Goal: Task Accomplishment & Management: Manage account settings

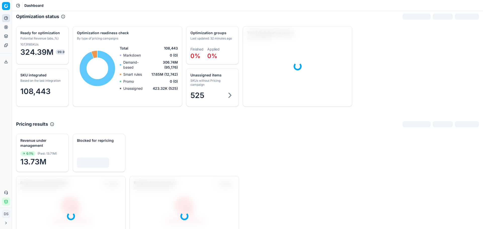
click at [6, 26] on icon at bounding box center [6, 27] width 4 height 4
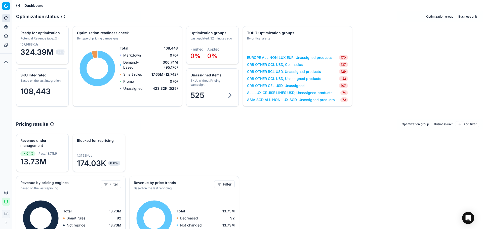
click at [2, 27] on div "Analytics Pricing Product portfolio Templates" at bounding box center [6, 31] width 12 height 39
click at [4, 28] on button "Pricing" at bounding box center [6, 27] width 8 height 8
click at [44, 37] on link "Optimization groups" at bounding box center [48, 36] width 59 height 7
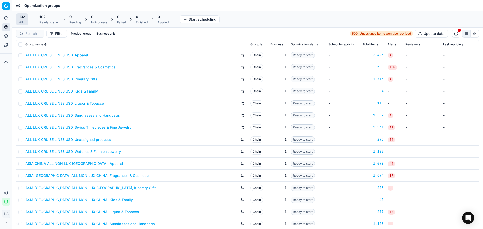
click at [48, 21] on div "Ready to start" at bounding box center [49, 22] width 20 height 4
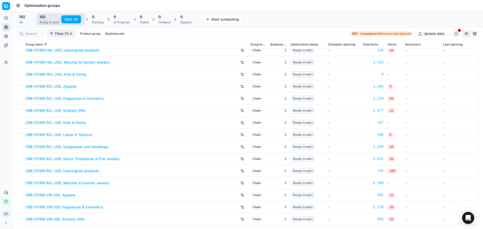
scroll to position [830, 0]
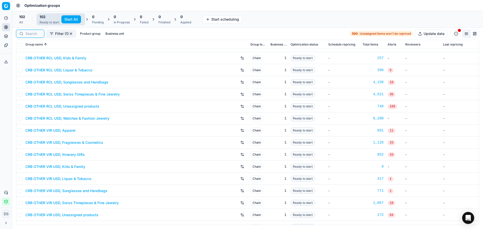
click at [37, 35] on input at bounding box center [33, 33] width 16 height 5
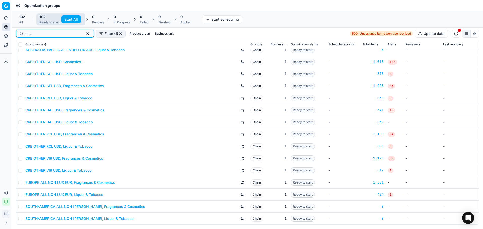
scroll to position [0, 0]
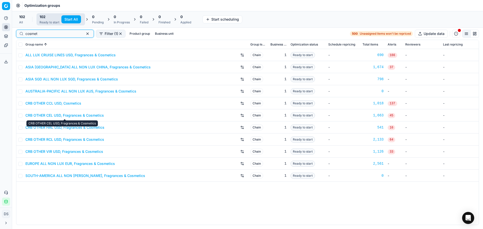
type input "cosmet"
click at [80, 116] on link "CRB OTHER CEL USD, Fragrances & Cosmetics" at bounding box center [64, 115] width 78 height 5
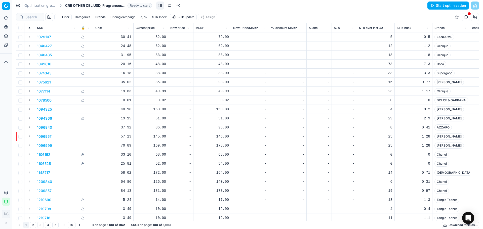
click at [171, 5] on link at bounding box center [169, 6] width 8 height 8
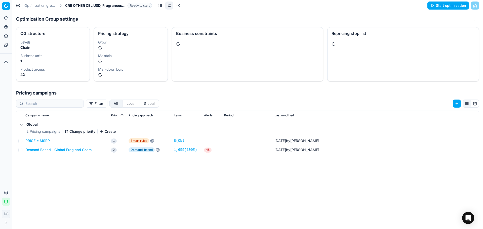
click at [354, 44] on div at bounding box center [402, 44] width 151 height 12
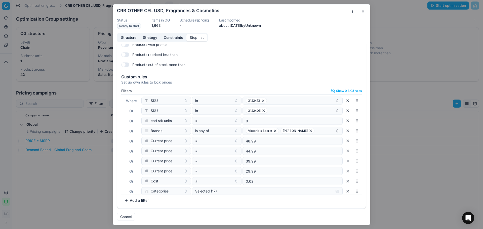
scroll to position [63, 0]
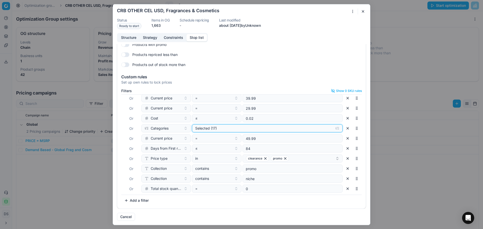
click at [230, 129] on div "Selected (17)" at bounding box center [263, 128] width 136 height 5
click at [199, 147] on input "Cosmetics" at bounding box center [199, 148] width 4 height 4
checkbox input "false"
click at [198, 153] on input "Fragrances" at bounding box center [199, 154] width 4 height 4
checkbox input "true"
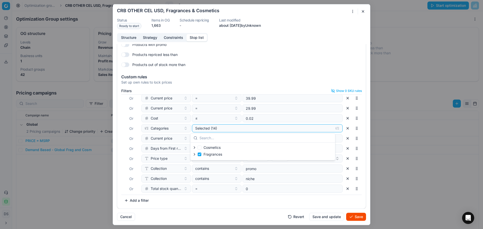
click at [242, 204] on div "Filters Show 0 SKU rules Where SKU in 3122413 Or SKU in 3122405 Or end stk unit…" at bounding box center [241, 147] width 240 height 116
click at [140, 201] on button "Add a filter" at bounding box center [136, 200] width 30 height 8
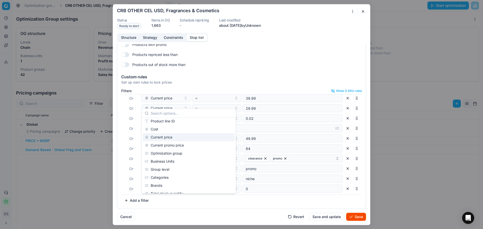
scroll to position [50, 0]
click at [165, 161] on div "Brands" at bounding box center [189, 161] width 92 height 8
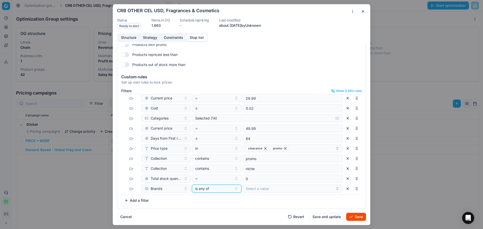
click at [229, 190] on button "is any of" at bounding box center [217, 189] width 50 height 8
click at [207, 161] on div "none of" at bounding box center [223, 162] width 65 height 8
click at [269, 191] on button "Select a value" at bounding box center [292, 189] width 100 height 8
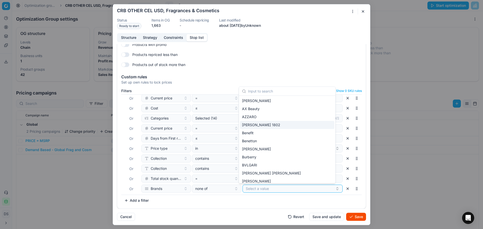
click at [268, 124] on div "[PERSON_NAME] 1802" at bounding box center [287, 125] width 94 height 8
click at [270, 135] on div "Benefit" at bounding box center [287, 133] width 94 height 8
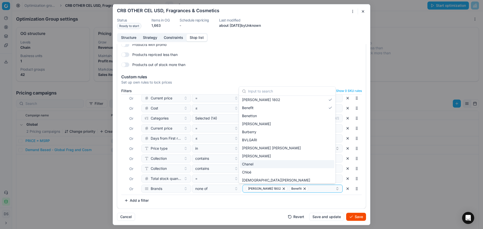
scroll to position [50, 0]
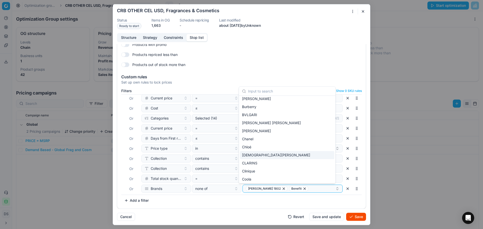
click at [268, 156] on div "[DEMOGRAPHIC_DATA][PERSON_NAME]" at bounding box center [287, 155] width 94 height 8
click at [264, 165] on div "CLARINS" at bounding box center [287, 163] width 94 height 8
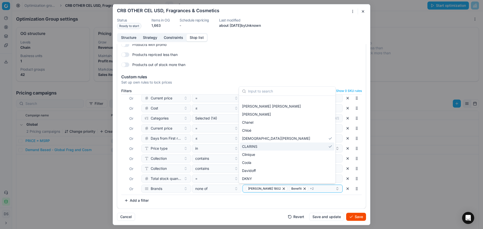
scroll to position [75, 0]
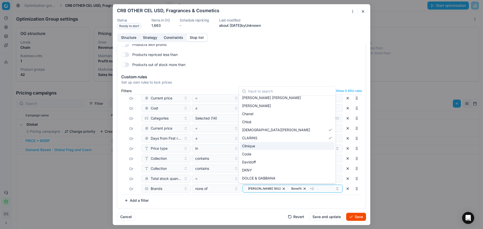
click at [264, 146] on div "Clinique" at bounding box center [287, 146] width 94 height 8
click at [263, 154] on div "Coola" at bounding box center [287, 154] width 94 height 8
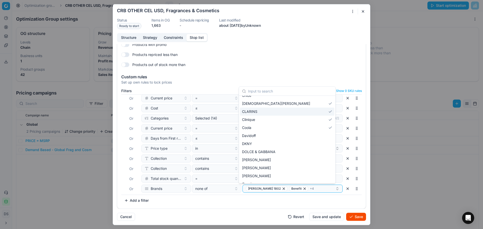
scroll to position [126, 0]
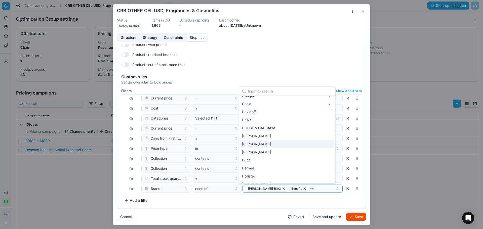
click at [263, 145] on span "[PERSON_NAME]" at bounding box center [256, 144] width 29 height 5
click at [265, 214] on div "Cancel Revert Save and update Save" at bounding box center [241, 215] width 249 height 12
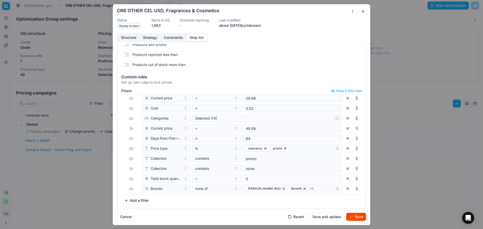
click at [360, 218] on button "Save" at bounding box center [356, 217] width 20 height 8
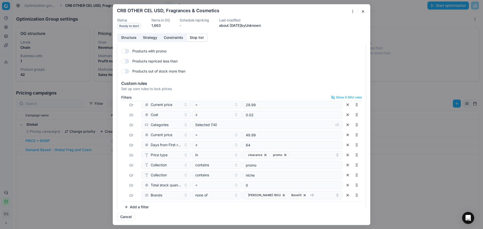
scroll to position [22, 0]
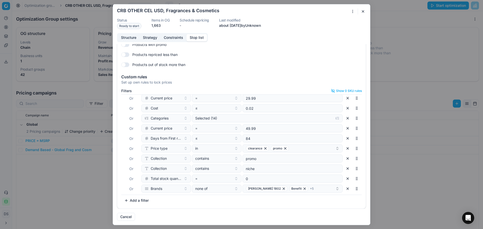
click at [363, 11] on button "button" at bounding box center [363, 11] width 6 height 6
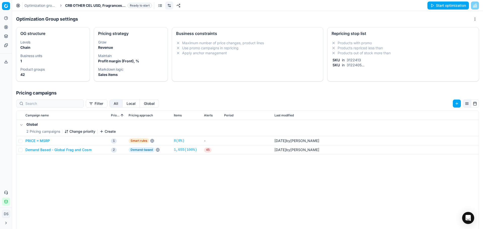
click at [379, 56] on div "Products with promo Products repriced less than Products out of stock more than…" at bounding box center [402, 53] width 143 height 27
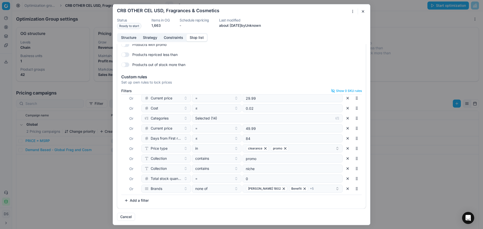
click at [353, 14] on div "Oprimization group is saving... CRB OTHER CEL USD, Fragrances & Cosmetics Statu…" at bounding box center [241, 114] width 483 height 229
click at [351, 29] on div "Copy OG settings to other OG" at bounding box center [352, 29] width 59 height 8
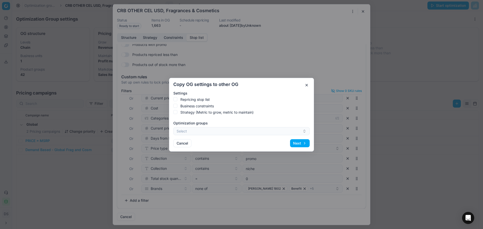
click at [200, 100] on label "Repricing stop list" at bounding box center [194, 99] width 29 height 5
click at [177, 100] on input "Repricing stop list" at bounding box center [175, 99] width 4 height 4
checkbox input "true"
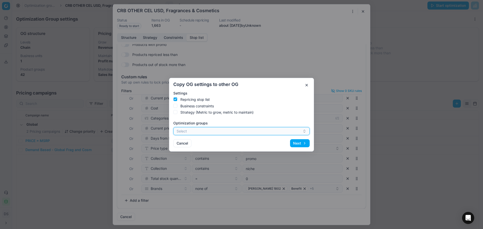
click at [191, 130] on button "Select" at bounding box center [241, 131] width 136 height 8
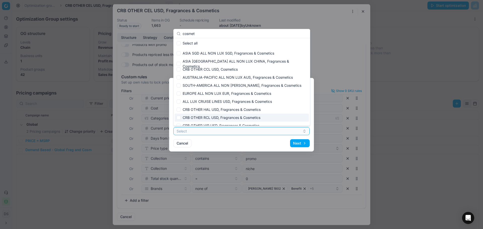
type input "cosmet"
click at [232, 117] on div "CRB OTHER RCL USD, Fragrances & Cosmetics" at bounding box center [242, 118] width 134 height 8
checkbox input "true"
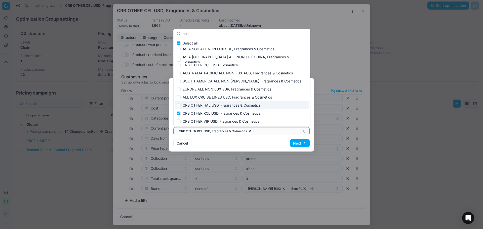
scroll to position [5, 0]
click at [212, 119] on div "CRB OTHER VIR USD, Fragrances & Cosmetics" at bounding box center [242, 121] width 134 height 8
checkbox input "true"
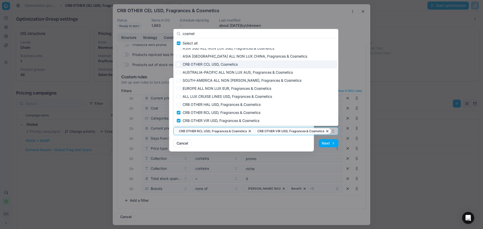
click at [237, 63] on div "CRB OTHER CCL USD, Cosmetics" at bounding box center [256, 64] width 162 height 8
checkbox input "true"
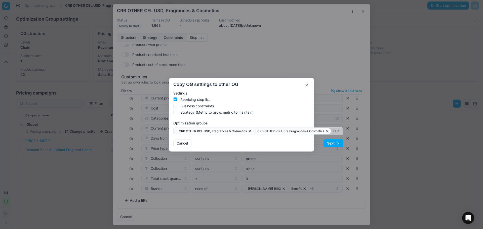
click at [332, 143] on button "Next" at bounding box center [333, 143] width 20 height 8
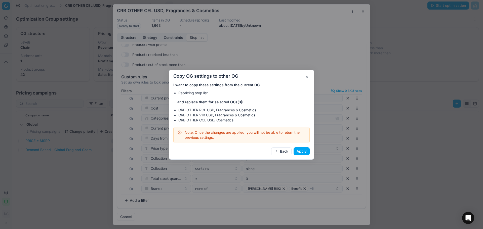
click at [300, 154] on button "Apply" at bounding box center [302, 151] width 16 height 8
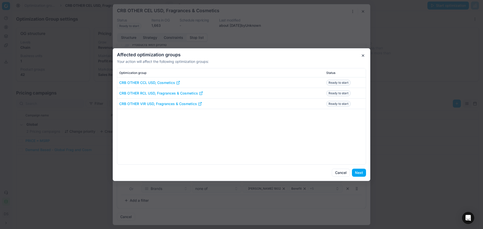
click at [358, 175] on button "Next" at bounding box center [359, 173] width 14 height 8
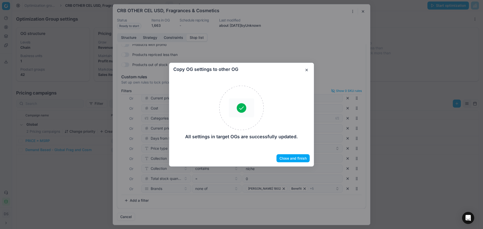
click at [294, 161] on button "Close and finish" at bounding box center [292, 158] width 33 height 8
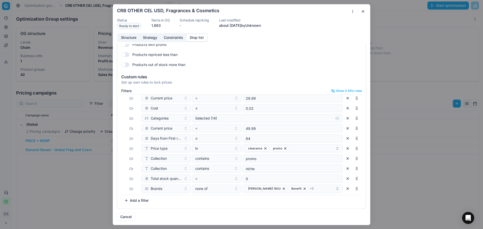
click at [363, 10] on button "button" at bounding box center [363, 11] width 6 height 6
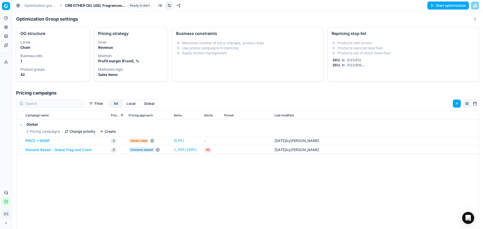
click at [48, 7] on link "Optimization groups" at bounding box center [40, 5] width 32 height 5
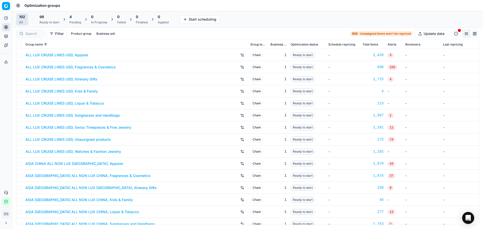
click at [76, 21] on div "Pending" at bounding box center [75, 22] width 12 height 4
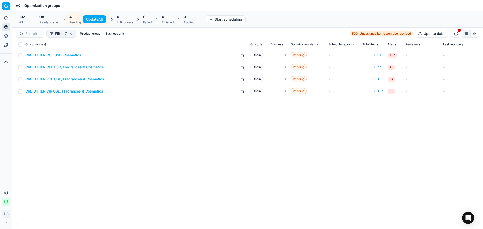
click at [66, 91] on link "CRB OTHER VIR USD, Fragrances & Cosmetics" at bounding box center [64, 91] width 78 height 5
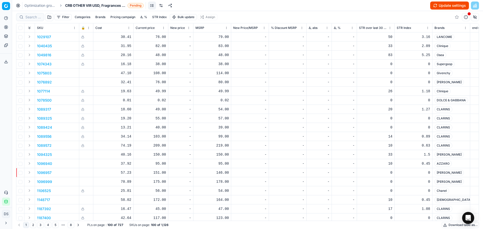
click at [162, 6] on link at bounding box center [161, 6] width 8 height 8
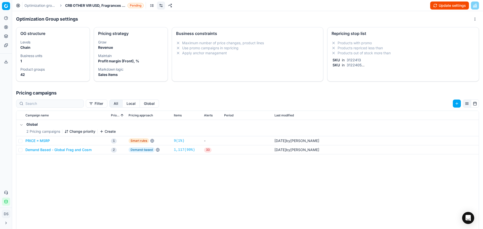
click at [390, 53] on li "Products out of stock more than" at bounding box center [402, 53] width 143 height 5
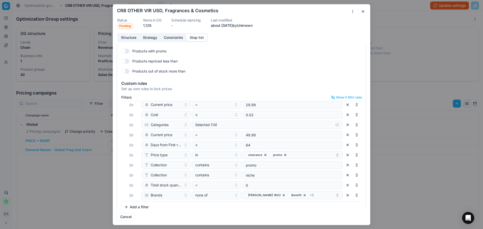
scroll to position [22, 0]
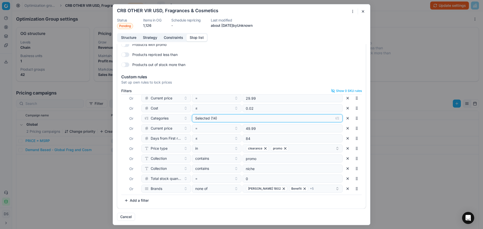
click at [254, 115] on button "Selected (14)" at bounding box center [267, 118] width 151 height 8
click at [199, 144] on input "Fragrances" at bounding box center [199, 144] width 4 height 4
checkbox input "true"
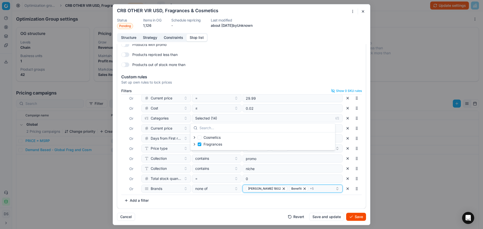
click at [312, 191] on div "[PERSON_NAME] 1802 Benefit + 5" at bounding box center [291, 189] width 90 height 6
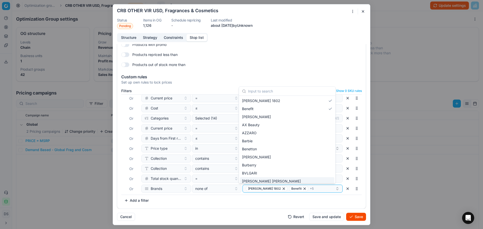
click at [359, 222] on form "Oprimization group is saving... CRB OTHER VIR USD, Fragrances & Cosmetics Statu…" at bounding box center [241, 114] width 257 height 221
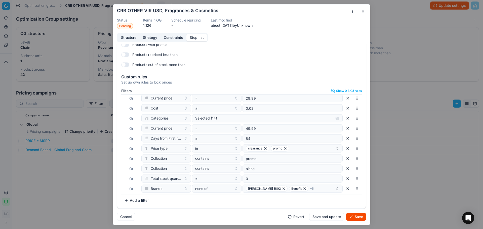
click at [359, 218] on button "Save" at bounding box center [356, 217] width 20 height 8
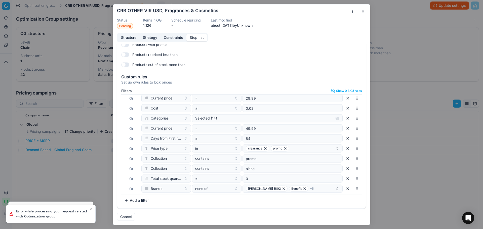
click at [364, 11] on button "button" at bounding box center [363, 11] width 6 height 6
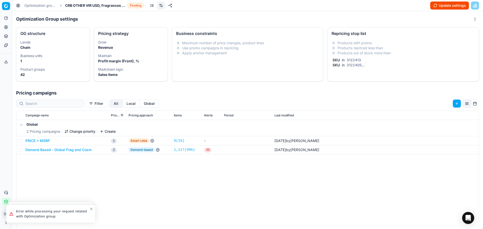
click at [40, 5] on link "Optimization groups" at bounding box center [40, 5] width 32 height 5
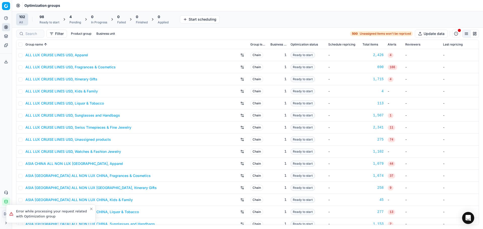
click at [74, 20] on div "4 Pending" at bounding box center [75, 19] width 12 height 10
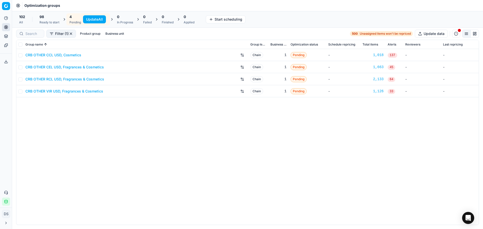
click at [66, 79] on link "CRB OTHER RCL USD, Fragrances & Cosmetics" at bounding box center [64, 79] width 79 height 5
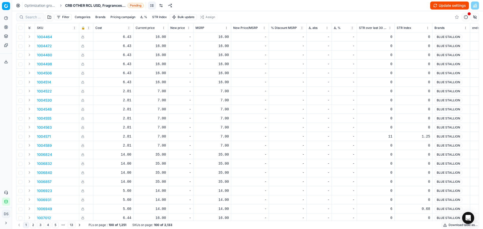
click at [163, 4] on link at bounding box center [161, 6] width 8 height 8
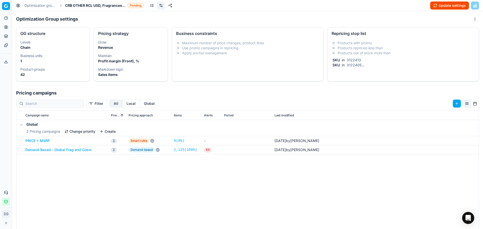
click at [399, 51] on li "Products out of stock more than" at bounding box center [402, 53] width 143 height 5
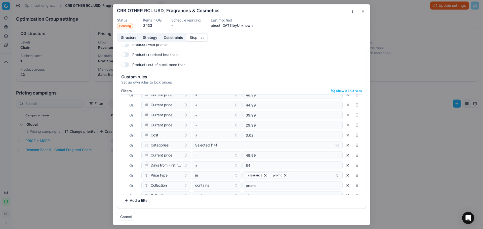
scroll to position [73, 0]
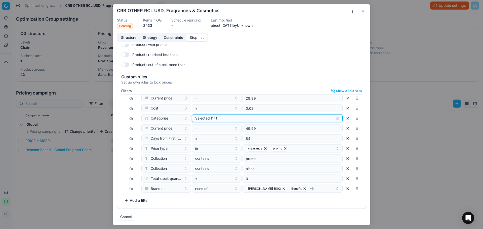
click at [205, 120] on div "Selected (14)" at bounding box center [263, 118] width 136 height 5
click at [198, 145] on input "Fragrances" at bounding box center [199, 144] width 4 height 4
checkbox input "true"
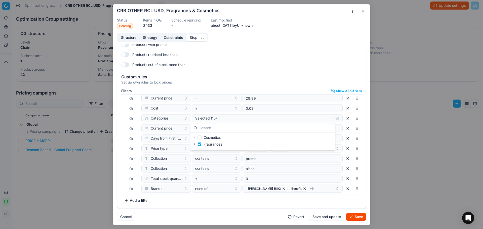
click at [353, 218] on button "Save" at bounding box center [356, 217] width 20 height 8
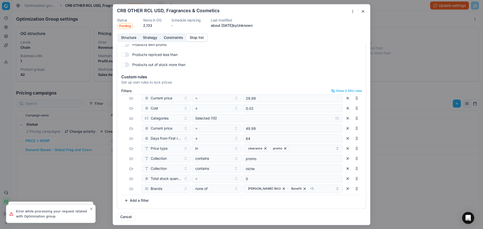
click at [362, 9] on button "button" at bounding box center [363, 11] width 6 height 6
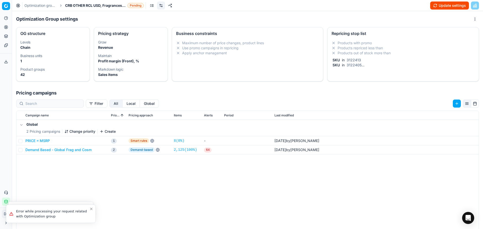
click at [47, 5] on link "Optimization groups" at bounding box center [40, 5] width 32 height 5
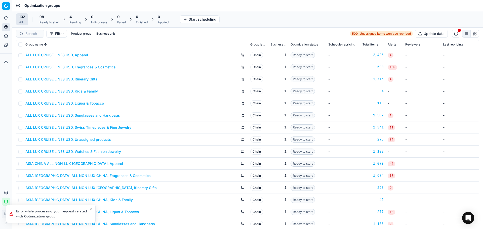
click at [78, 18] on div "4" at bounding box center [75, 16] width 12 height 5
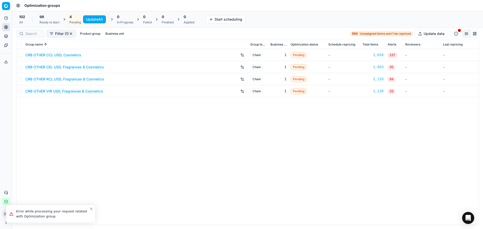
click at [46, 55] on link "CRB OTHER CCL USD, Cosmetics" at bounding box center [53, 55] width 56 height 5
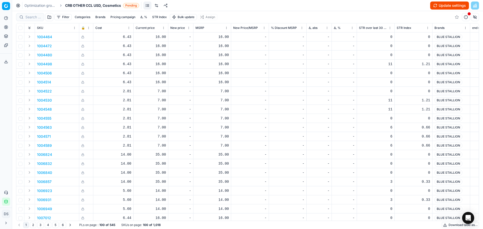
click at [156, 4] on link at bounding box center [156, 6] width 8 height 8
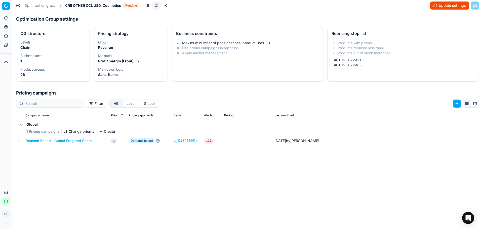
click at [422, 52] on li "Products out of stock more than" at bounding box center [402, 53] width 143 height 5
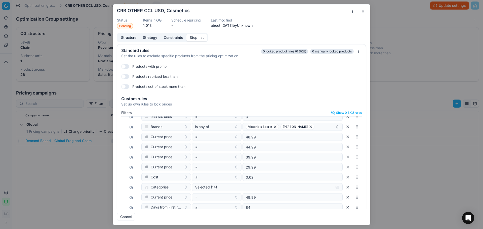
scroll to position [50, 0]
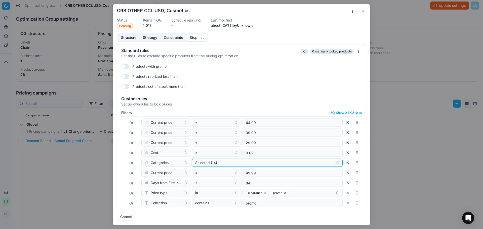
click at [245, 166] on button "Selected (14)" at bounding box center [267, 163] width 151 height 8
click at [245, 164] on div "Selected (14)" at bounding box center [263, 162] width 136 height 5
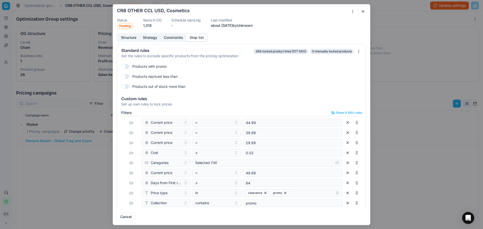
click at [344, 163] on button "button" at bounding box center [348, 163] width 8 height 8
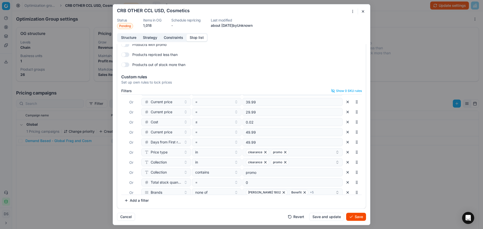
scroll to position [63, 0]
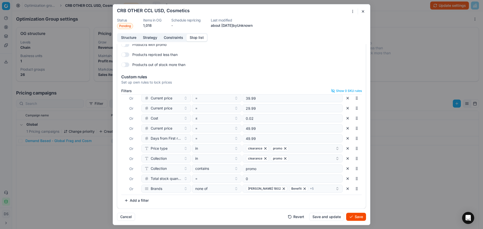
click at [356, 217] on button "Save" at bounding box center [356, 217] width 20 height 8
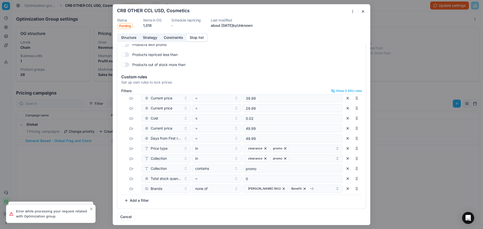
click at [364, 12] on button "button" at bounding box center [363, 11] width 6 height 6
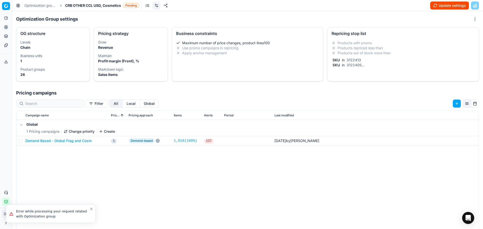
click at [37, 7] on link "Optimization groups" at bounding box center [40, 5] width 32 height 5
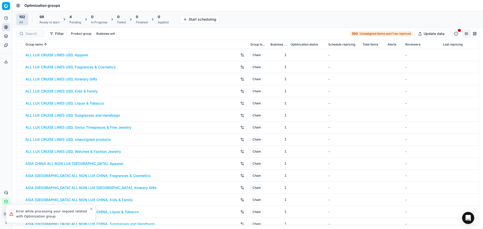
click at [70, 22] on div "Pending" at bounding box center [75, 22] width 12 height 4
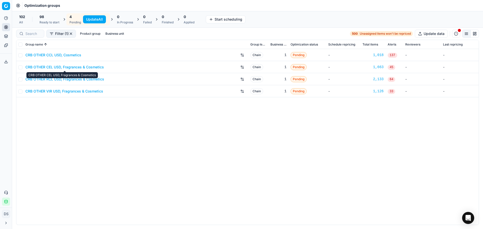
click at [46, 68] on link "CRB OTHER CEL USD, Fragrances & Cosmetics" at bounding box center [64, 67] width 78 height 5
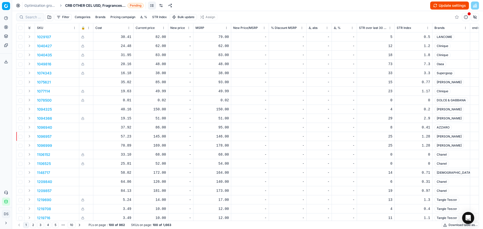
click at [451, 7] on button "Update settings" at bounding box center [449, 6] width 39 height 8
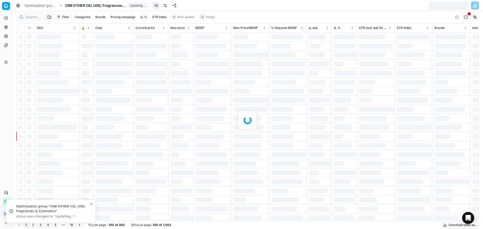
click at [48, 7] on link "Optimization groups" at bounding box center [40, 5] width 32 height 5
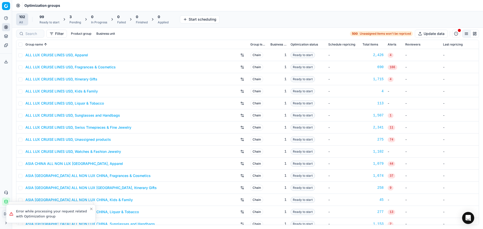
click at [73, 20] on div "Pending" at bounding box center [75, 22] width 12 height 4
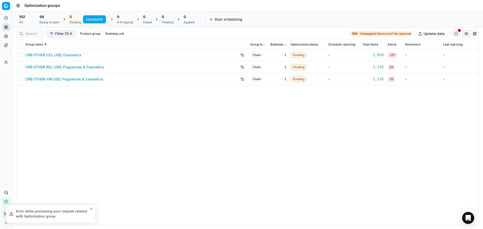
click at [87, 20] on button "Update All" at bounding box center [94, 19] width 23 height 8
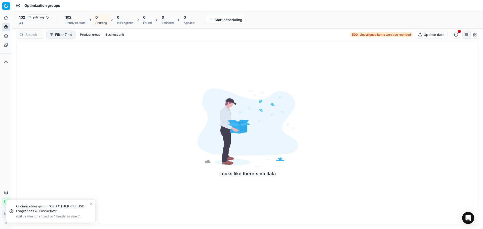
click at [82, 23] on div "Ready to start" at bounding box center [75, 23] width 20 height 4
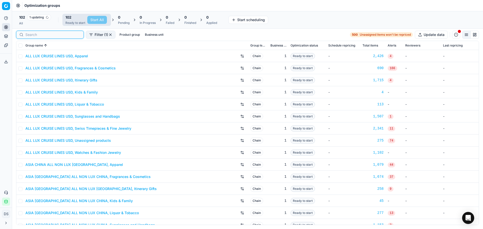
click at [37, 34] on input at bounding box center [52, 34] width 55 height 5
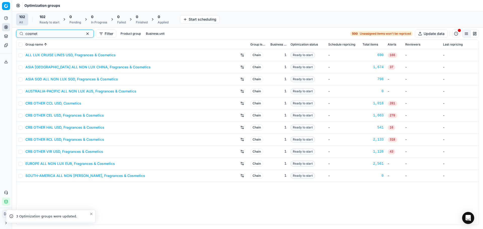
type input "cosmet"
click at [62, 117] on link "CRB OTHER CEL USD, Fragrances & Cosmetics" at bounding box center [64, 115] width 78 height 5
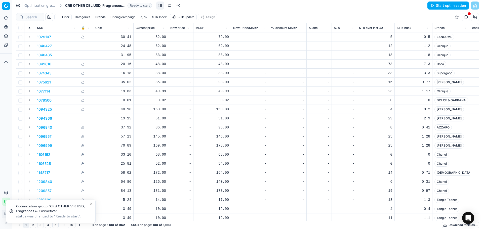
click at [455, 7] on button "Start optimization" at bounding box center [447, 6] width 41 height 8
click at [46, 6] on link "Optimization groups" at bounding box center [40, 5] width 32 height 5
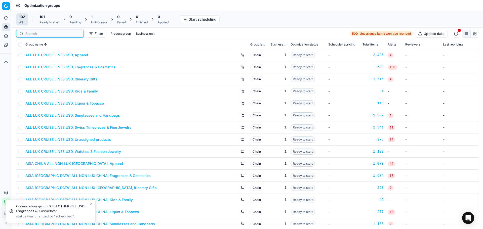
click at [38, 32] on input at bounding box center [52, 33] width 55 height 5
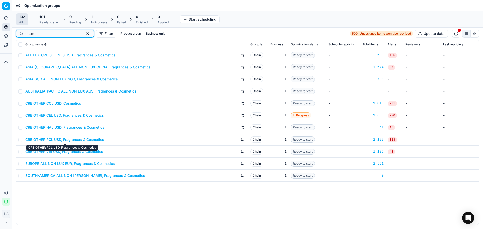
type input "cosm"
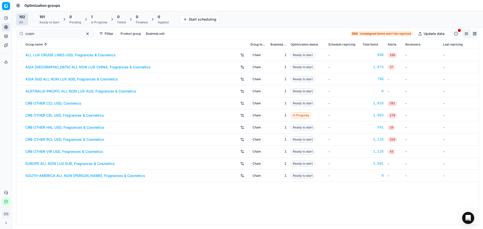
click at [47, 151] on link "CRB OTHER VIR USD, Fragrances & Cosmetics" at bounding box center [64, 151] width 78 height 5
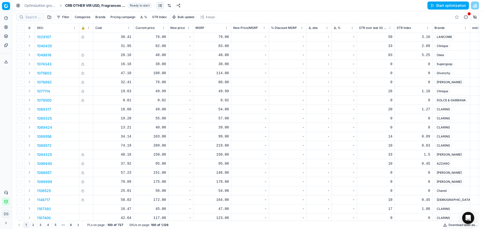
click at [435, 5] on button "Start optimization" at bounding box center [447, 6] width 41 height 8
click at [43, 7] on link "Optimization groups" at bounding box center [40, 5] width 32 height 5
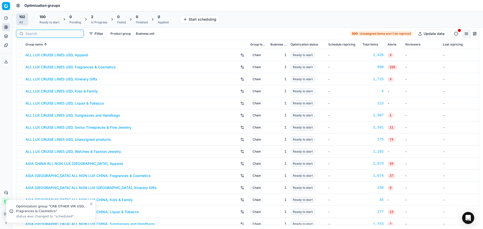
click at [28, 32] on input at bounding box center [52, 33] width 55 height 5
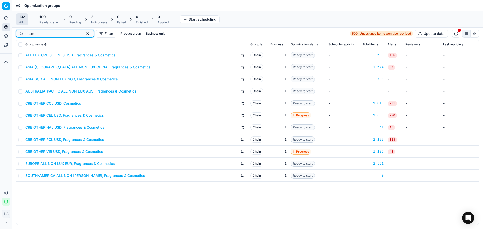
type input "cosm"
click at [74, 138] on link "CRB OTHER RCL USD, Fragrances & Cosmetics" at bounding box center [64, 139] width 79 height 5
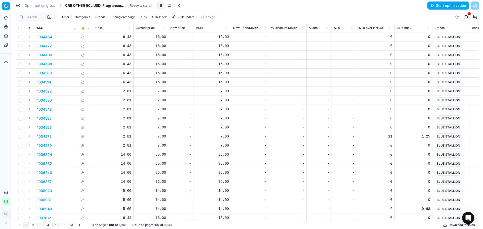
click at [458, 6] on button "Start optimization" at bounding box center [447, 6] width 41 height 8
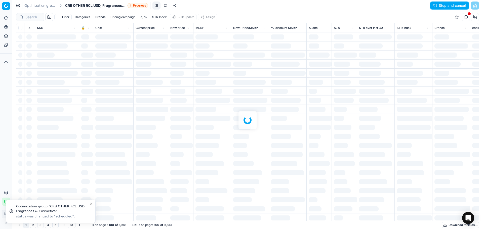
click at [54, 8] on link "Optimization groups" at bounding box center [40, 5] width 32 height 5
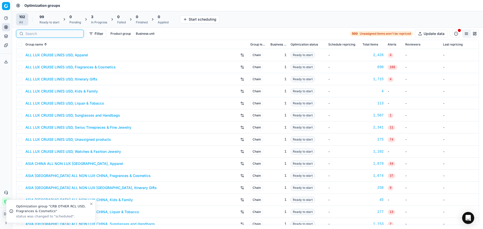
click at [30, 33] on input at bounding box center [52, 33] width 55 height 5
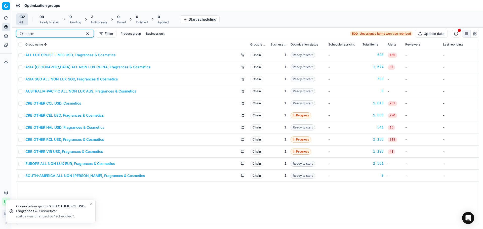
type input "cosm"
click at [76, 103] on link "CRB OTHER CCL USD, Cosmetics" at bounding box center [53, 103] width 56 height 5
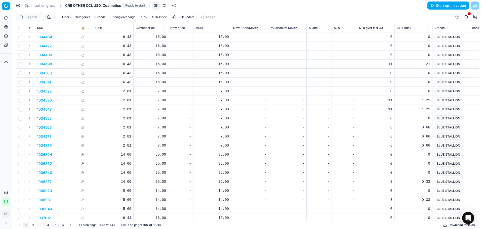
click at [442, 6] on button "Start optimization" at bounding box center [447, 6] width 41 height 8
click at [8, 36] on button "Product portfolio" at bounding box center [6, 36] width 8 height 8
click at [37, 60] on link "Dynamic reports" at bounding box center [48, 61] width 59 height 7
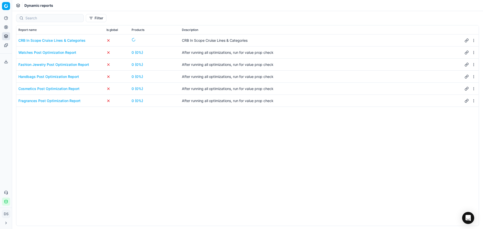
click at [48, 89] on div "Cosmetics Post Optimization Report" at bounding box center [48, 88] width 61 height 5
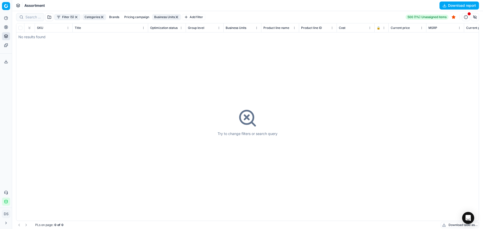
click at [68, 17] on button "Filter (5)" at bounding box center [67, 17] width 26 height 6
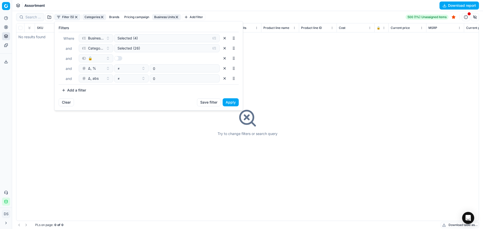
click at [225, 79] on button "button" at bounding box center [225, 78] width 8 height 8
click at [225, 71] on button "button" at bounding box center [225, 68] width 8 height 8
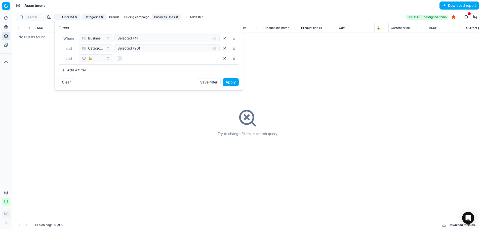
click at [130, 44] on div "Where Business Units Selected (4) and Categories Selected (26) and 🔒" at bounding box center [149, 48] width 180 height 33
click at [134, 39] on div "Selected (4)" at bounding box center [162, 38] width 91 height 5
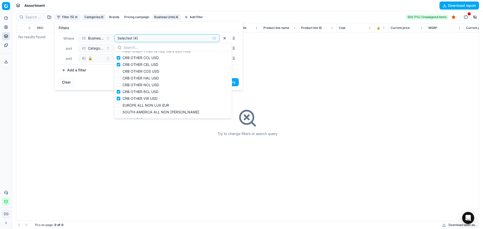
scroll to position [37, 0]
click at [142, 39] on div "Selected (4)" at bounding box center [162, 38] width 91 height 5
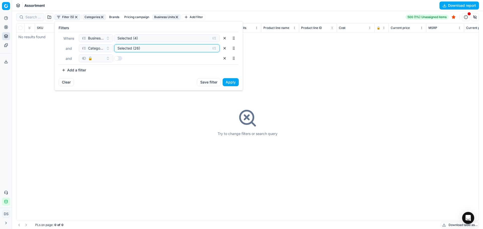
click at [144, 50] on div "Selected (26)" at bounding box center [162, 48] width 91 height 5
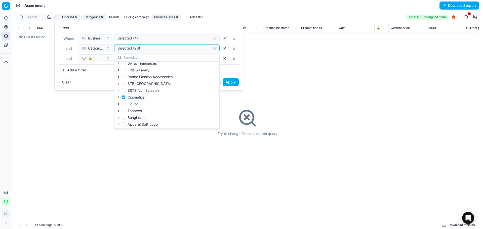
scroll to position [25, 0]
click at [230, 82] on button "Apply" at bounding box center [231, 82] width 16 height 8
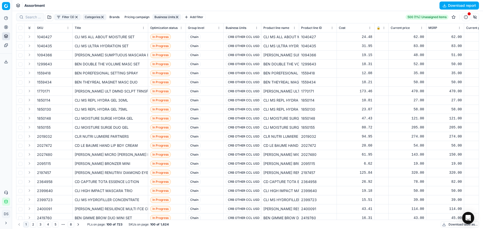
click at [464, 5] on button "Download report" at bounding box center [458, 6] width 39 height 8
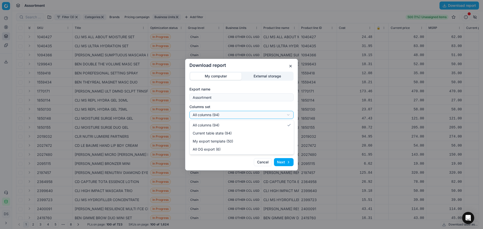
click at [261, 117] on div "Download report My computer External storage Export name Assortment Columns set…" at bounding box center [241, 114] width 483 height 229
select select "custom"
click at [284, 162] on button "Next" at bounding box center [284, 162] width 20 height 8
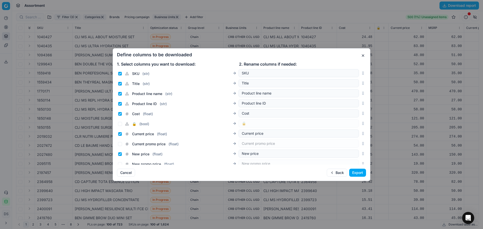
click at [361, 173] on button "Export" at bounding box center [357, 173] width 17 height 8
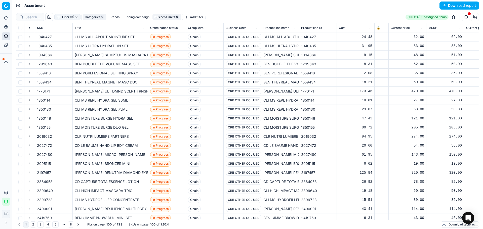
click at [4, 60] on span at bounding box center [4, 59] width 2 height 2
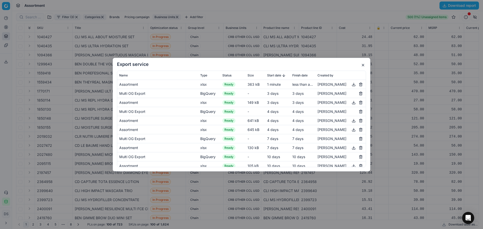
click at [351, 86] on button "button" at bounding box center [354, 84] width 6 height 6
click at [362, 64] on button "button" at bounding box center [363, 65] width 6 height 6
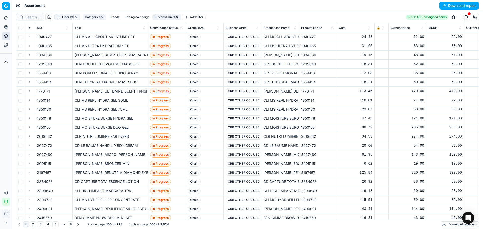
click at [64, 19] on button "Filter (3)" at bounding box center [67, 17] width 26 height 6
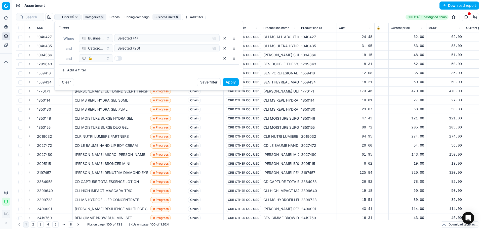
click at [119, 58] on button "button" at bounding box center [118, 58] width 8 height 5
click at [225, 58] on button "button" at bounding box center [225, 58] width 8 height 8
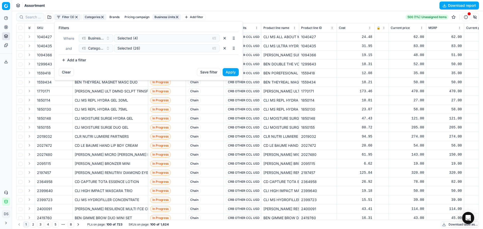
click at [227, 71] on button "Apply" at bounding box center [231, 72] width 16 height 8
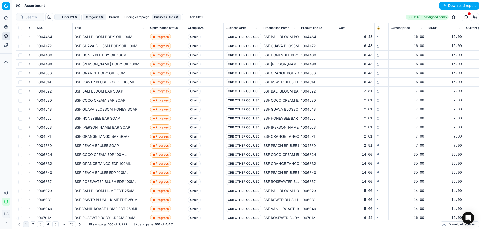
click at [466, 5] on button "Download report" at bounding box center [458, 6] width 39 height 8
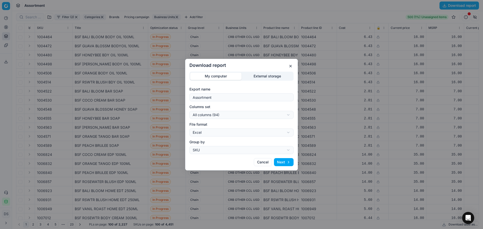
click at [230, 120] on form "Export name Assortment Columns set All columns (94) All columns (94) Current ta…" at bounding box center [241, 120] width 104 height 67
click at [231, 117] on div "Download report My computer External storage Export name Assortment Columns set…" at bounding box center [241, 114] width 483 height 229
select select "custom"
drag, startPoint x: 233, startPoint y: 139, endPoint x: 239, endPoint y: 141, distance: 6.2
click at [292, 162] on button "Next" at bounding box center [284, 162] width 20 height 8
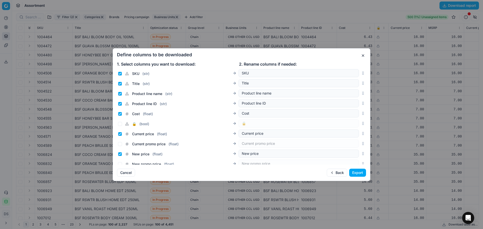
click at [364, 174] on button "Export" at bounding box center [357, 173] width 17 height 8
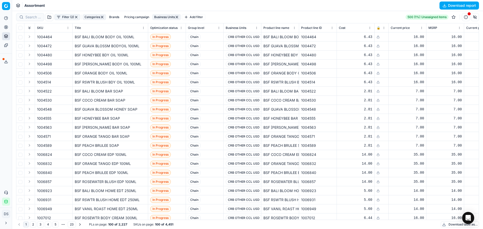
click at [3, 64] on button "Export service" at bounding box center [6, 62] width 8 height 8
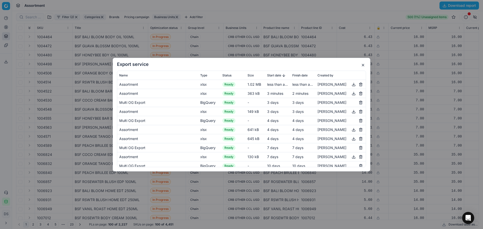
click at [351, 85] on button "button" at bounding box center [354, 84] width 6 height 6
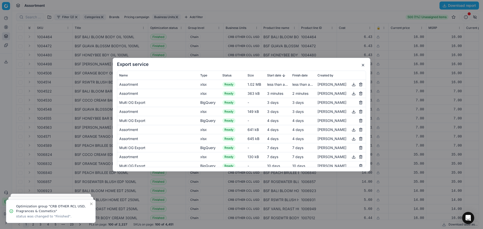
click at [367, 66] on div "Export service Name Type Status Size Start date Finish date Created by Assortme…" at bounding box center [242, 115] width 258 height 114
click at [365, 66] on button "button" at bounding box center [363, 65] width 6 height 6
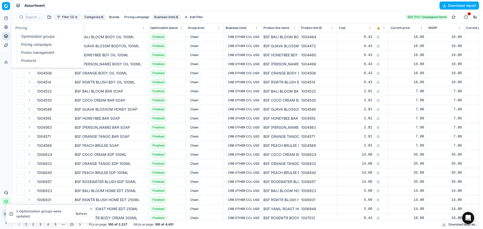
click at [5, 29] on circle at bounding box center [5, 26] width 3 height 3
click at [29, 63] on link "Products" at bounding box center [48, 60] width 59 height 7
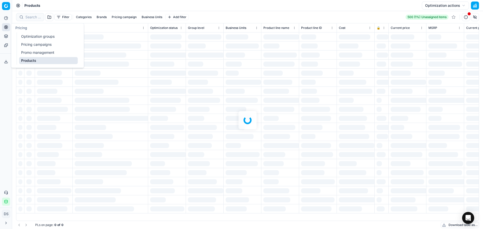
click at [28, 37] on link "Optimization groups" at bounding box center [48, 36] width 59 height 7
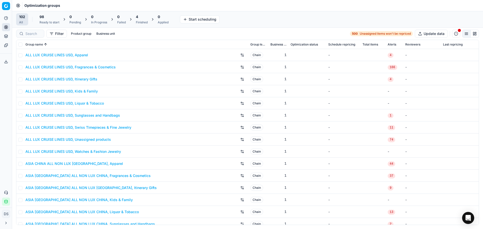
click at [141, 22] on div "Finished" at bounding box center [142, 22] width 12 height 4
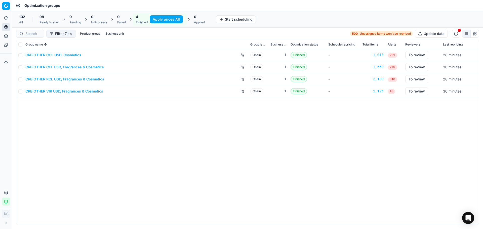
click at [7, 37] on icon at bounding box center [5, 36] width 3 height 1
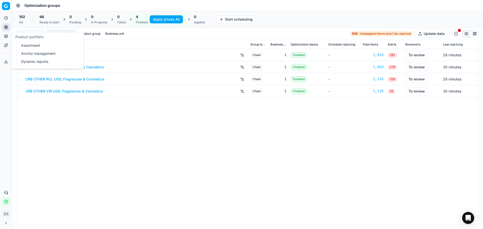
click at [25, 62] on link "Dynamic reports" at bounding box center [48, 61] width 59 height 7
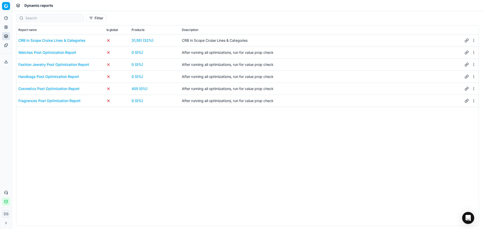
click at [67, 40] on div "CRB In Scope Cruise Lines & Categories" at bounding box center [51, 40] width 67 height 5
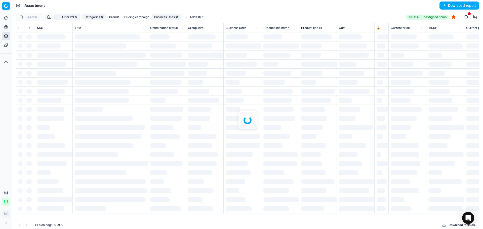
click at [68, 17] on div at bounding box center [247, 120] width 471 height 218
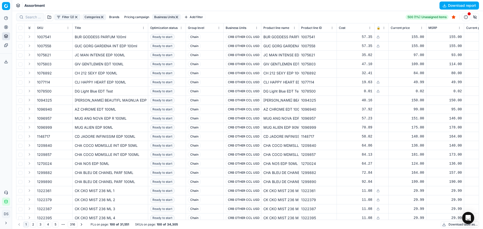
click at [68, 17] on button "Filter (2)" at bounding box center [67, 17] width 26 height 6
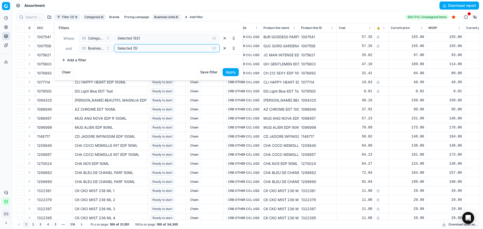
click at [134, 49] on div "Selected (5)" at bounding box center [162, 48] width 91 height 5
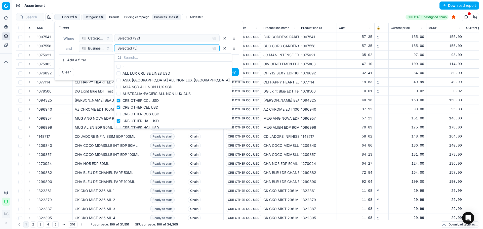
click at [282, 9] on html "Pricing platform Analytics Pricing Product portfolio Templates Export service 3…" at bounding box center [241, 114] width 483 height 229
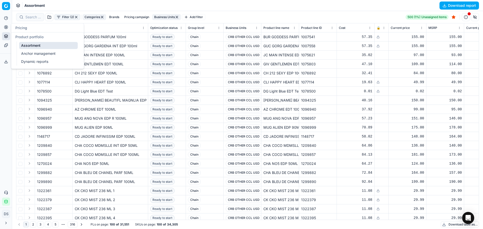
click at [7, 34] on icon at bounding box center [6, 36] width 4 height 4
click at [29, 46] on link "Assortment" at bounding box center [48, 45] width 59 height 7
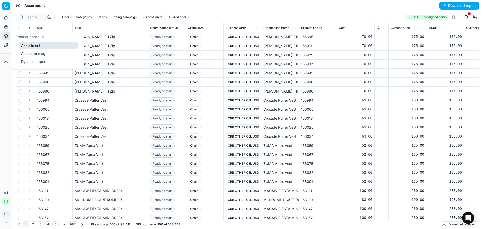
click at [6, 34] on button "Product portfolio" at bounding box center [6, 36] width 8 height 8
click at [27, 61] on link "Dynamic reports" at bounding box center [48, 61] width 59 height 7
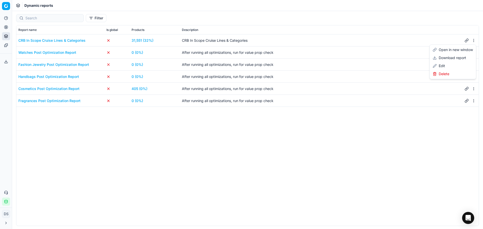
click at [476, 40] on html "Pricing platform Analytics Pricing Product portfolio Templates Export service 3…" at bounding box center [241, 114] width 483 height 229
click at [445, 69] on div "Edit" at bounding box center [453, 66] width 44 height 8
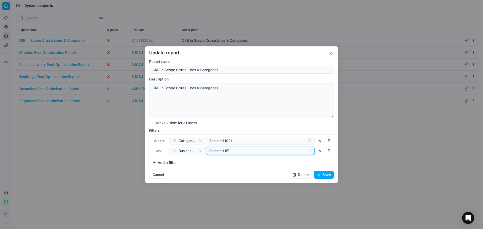
click at [236, 150] on div "Selected (5)" at bounding box center [256, 150] width 94 height 5
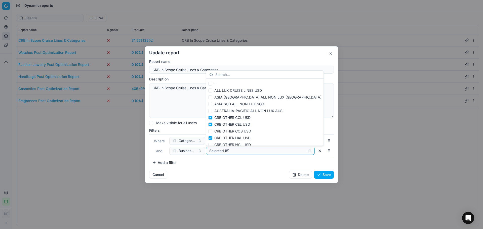
click at [214, 139] on label "CRB OTHER HAL USD" at bounding box center [229, 138] width 42 height 5
click at [212, 139] on input "CRB OTHER HAL USD" at bounding box center [210, 138] width 4 height 4
checkbox input "false"
click at [319, 176] on button "Save" at bounding box center [324, 175] width 20 height 8
